Goal: Check status: Check status

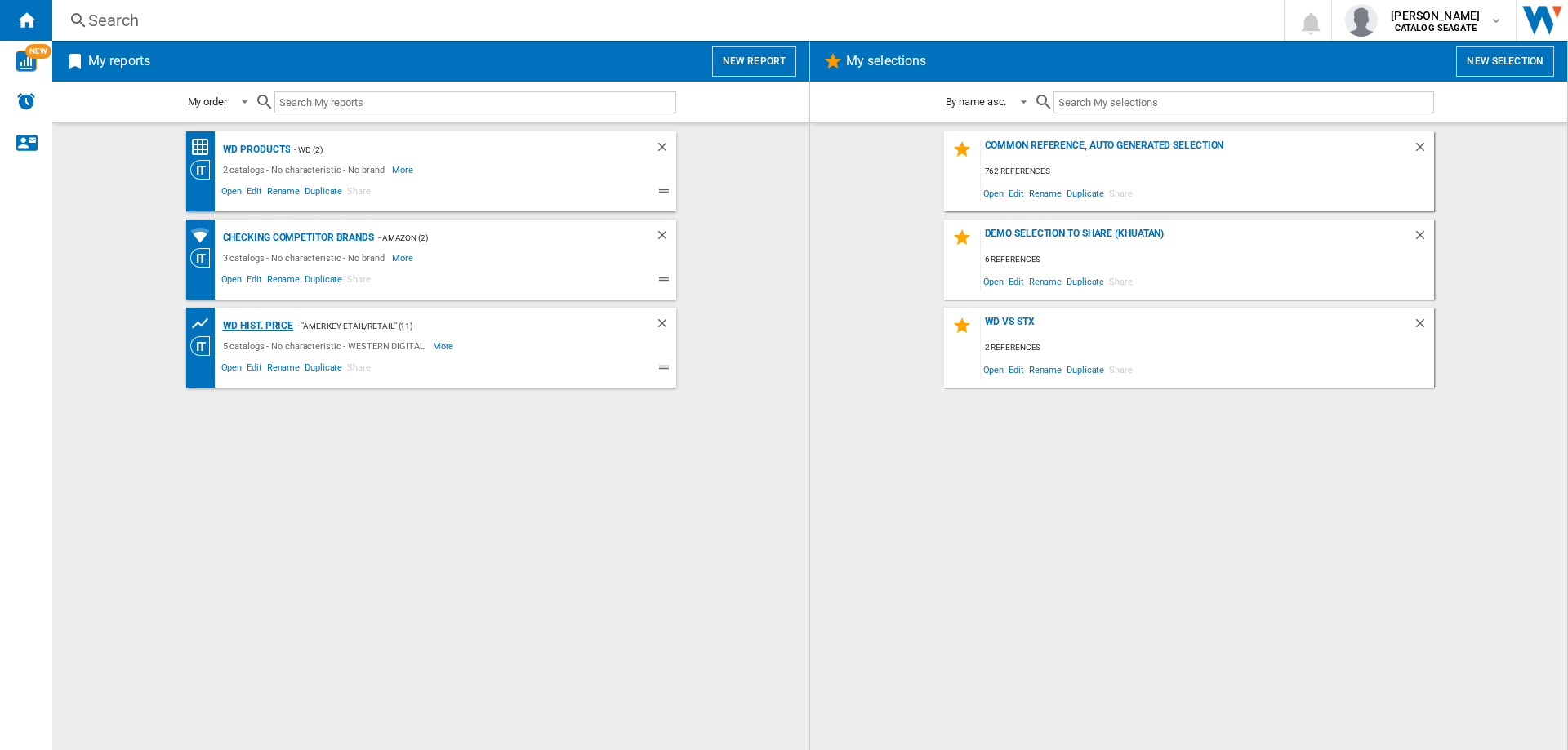
click at [272, 327] on div "WD Hist. Price" at bounding box center [257, 325] width 75 height 20
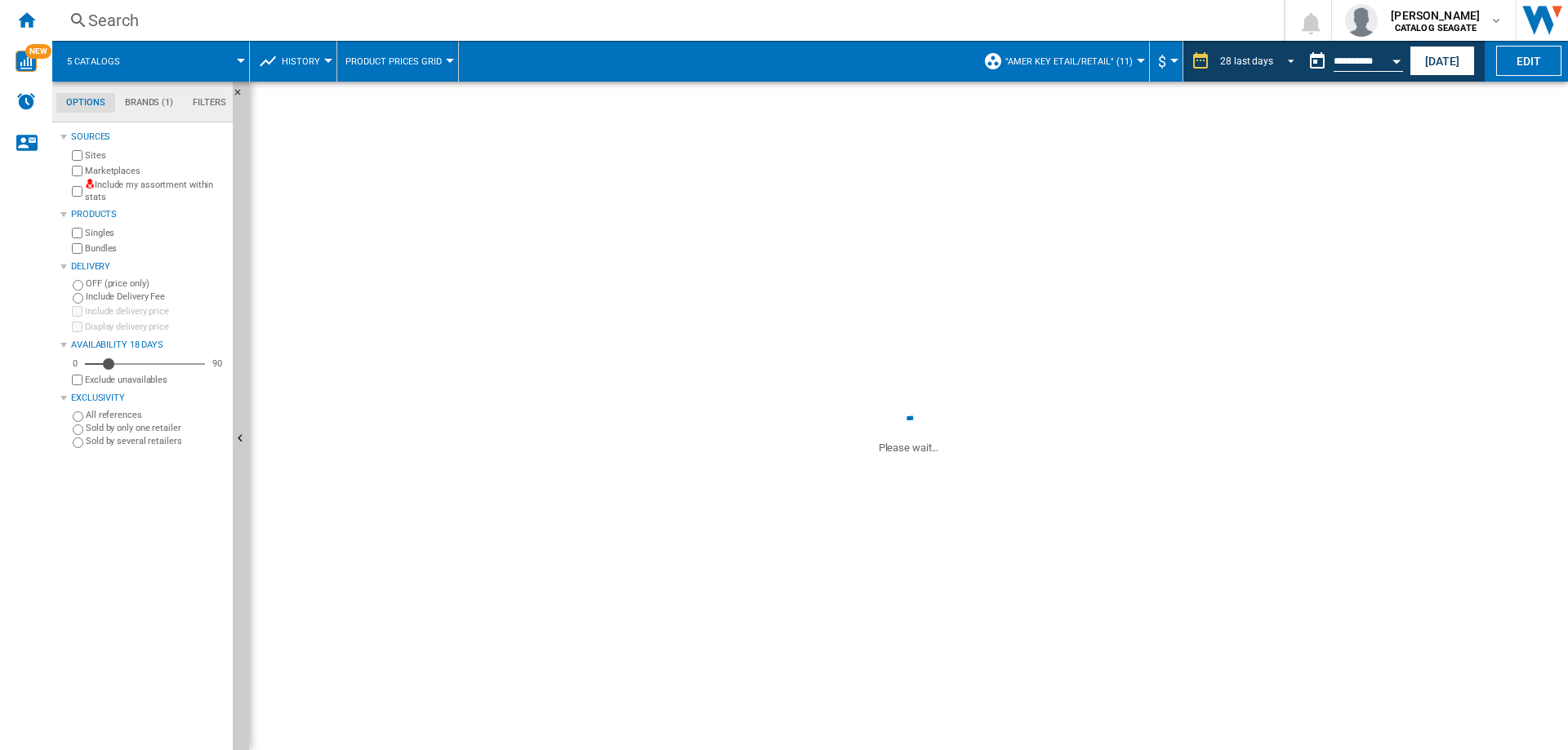
click at [1254, 64] on div "28 last days" at bounding box center [1245, 61] width 53 height 11
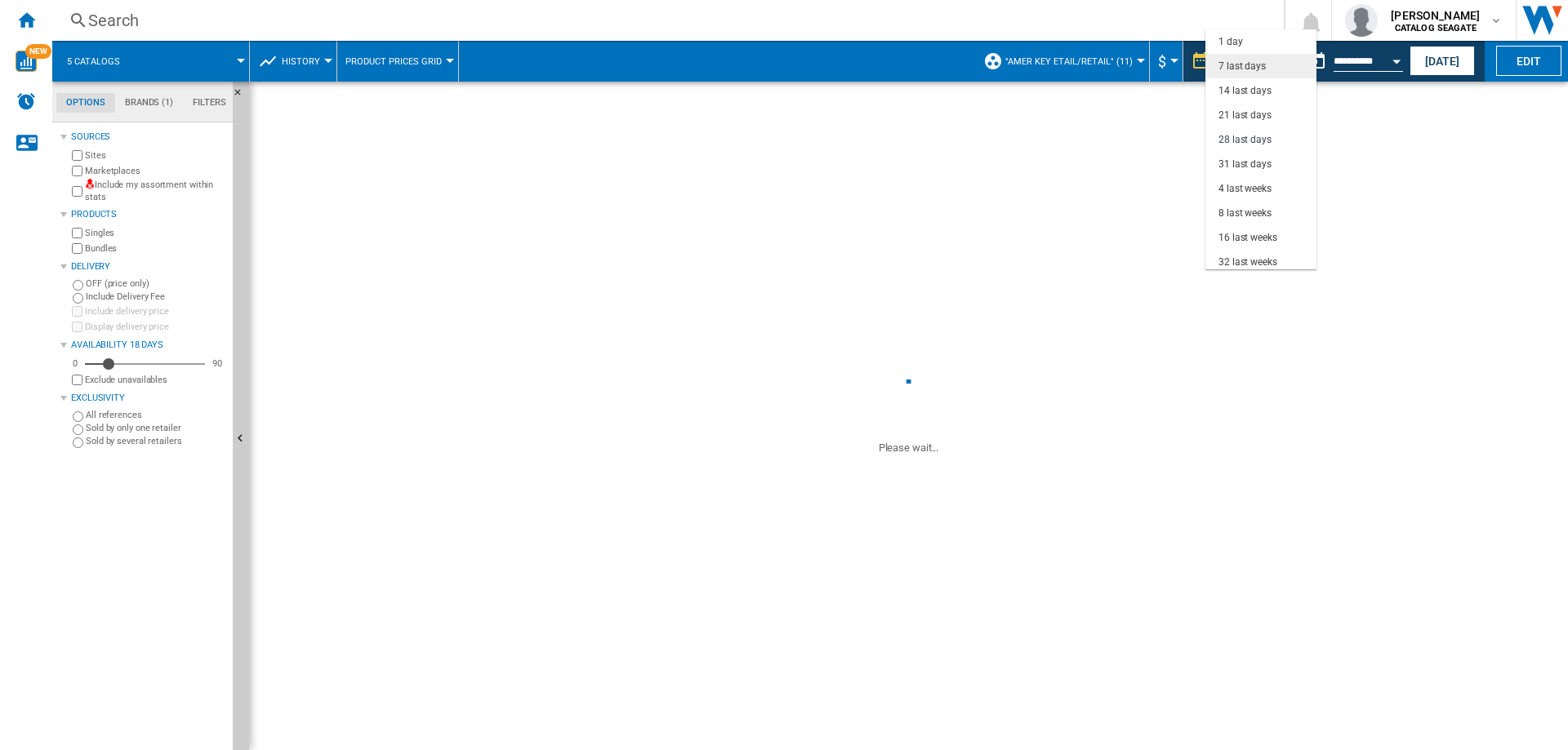
click at [1232, 59] on div "7 last days" at bounding box center [1242, 66] width 47 height 14
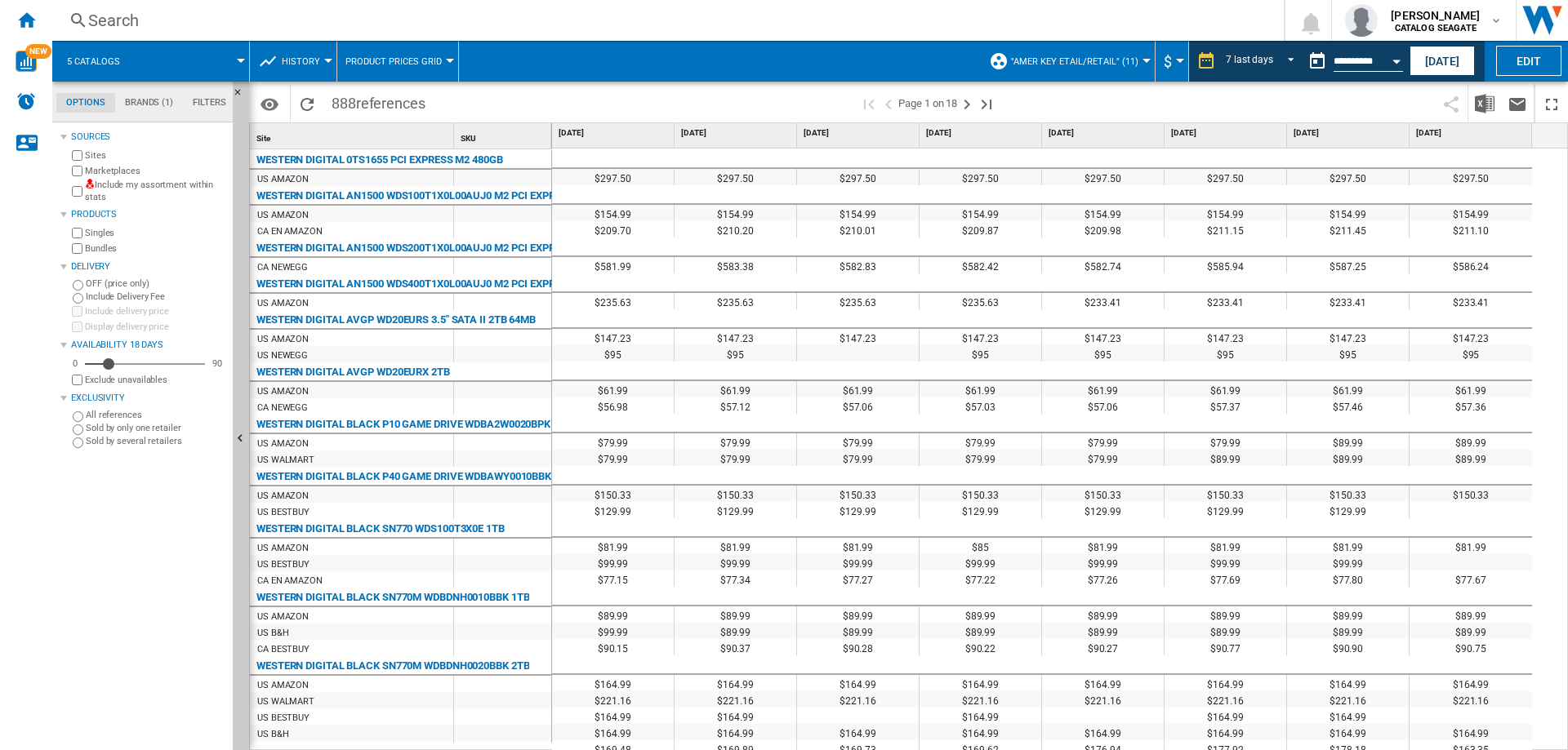
click at [164, 586] on div "Sources Sites Marketplaces Include my assortment within stats Products Singles …" at bounding box center [143, 438] width 166 height 624
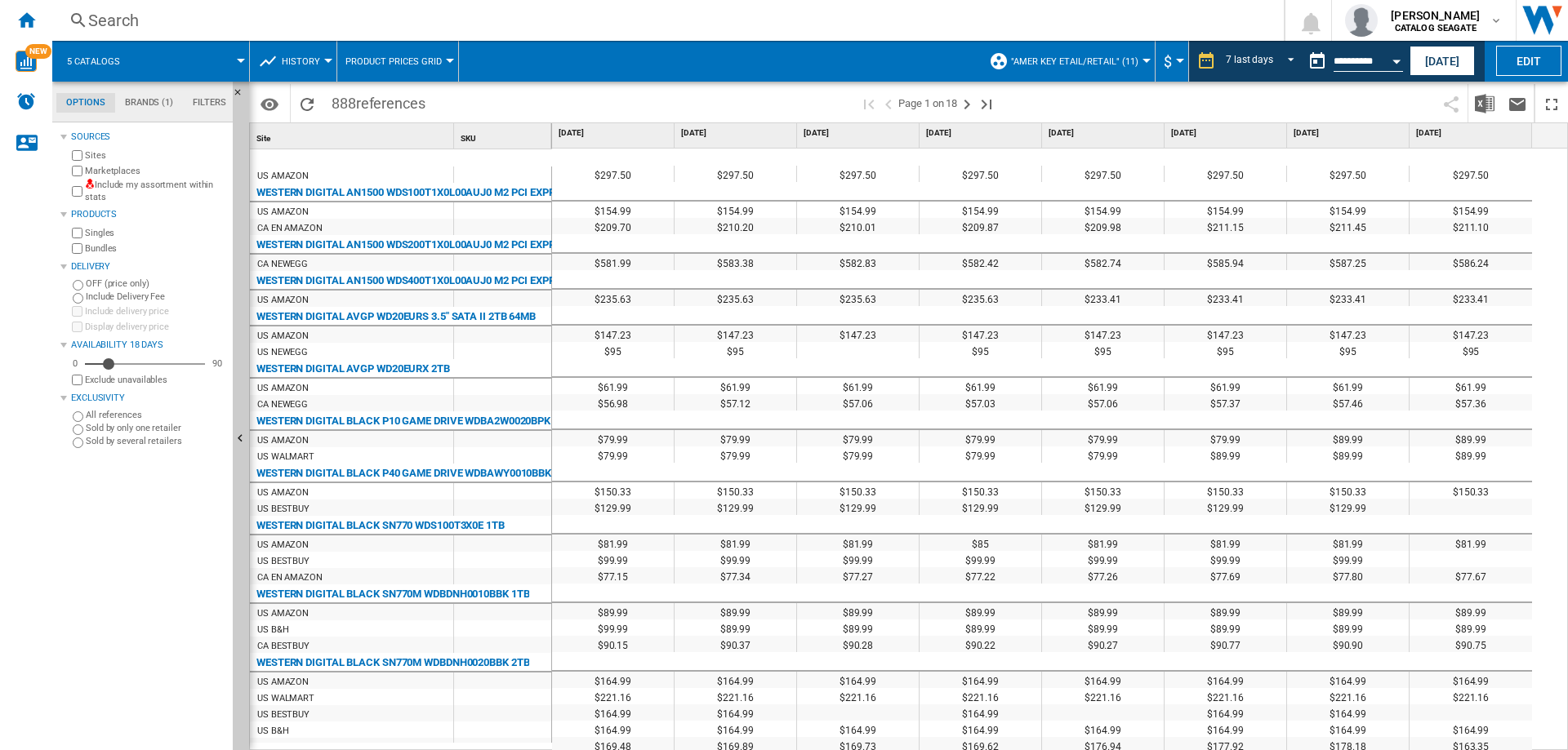
scroll to position [62, 0]
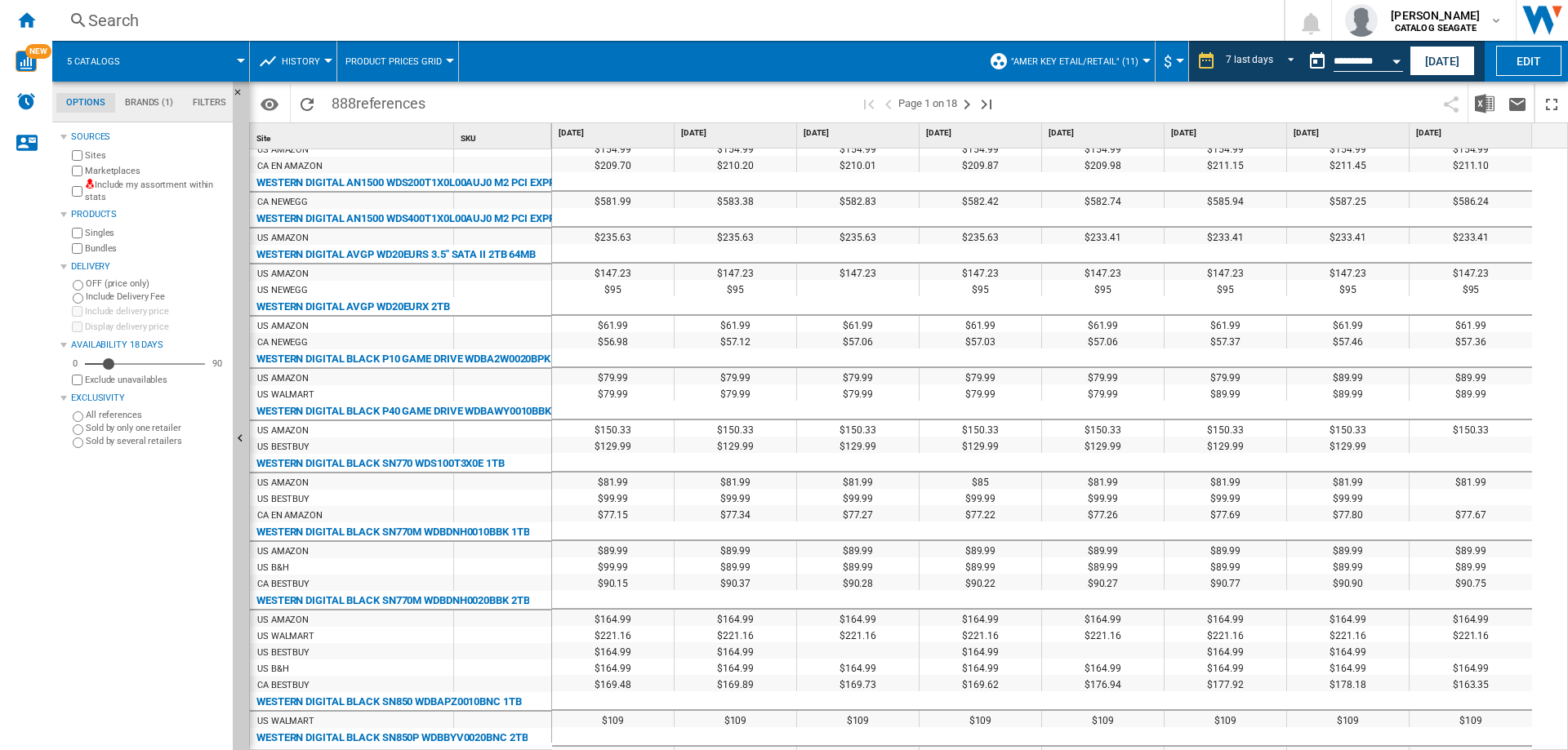
click at [75, 164] on div "Marketplaces" at bounding box center [147, 171] width 158 height 15
